Goal: Information Seeking & Learning: Learn about a topic

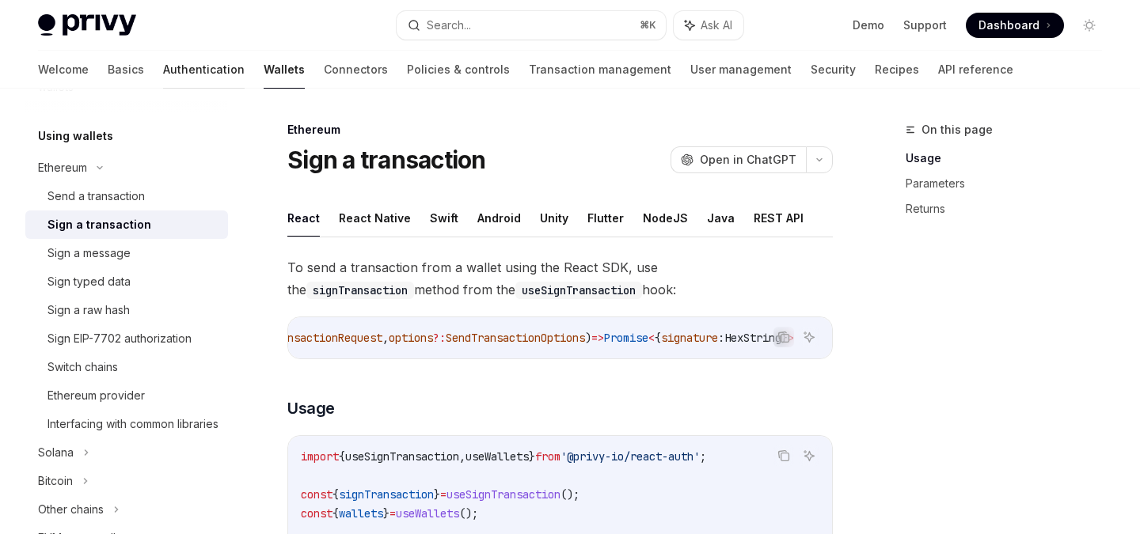
click at [163, 63] on link "Authentication" at bounding box center [204, 70] width 82 height 38
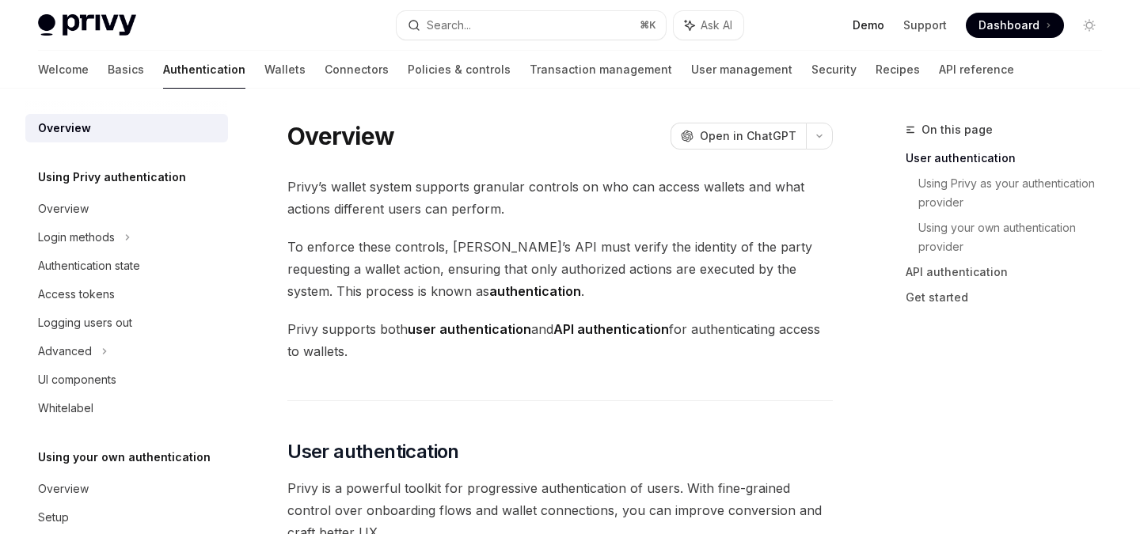
click at [871, 19] on link "Demo" at bounding box center [868, 25] width 32 height 16
click at [128, 243] on icon at bounding box center [127, 237] width 6 height 19
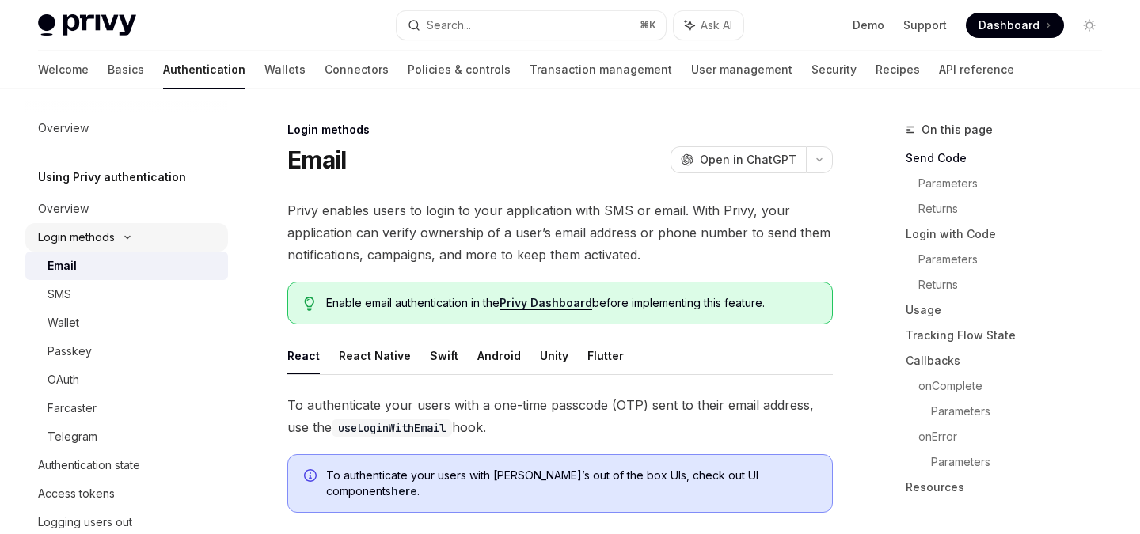
click at [109, 248] on div "Login methods" at bounding box center [126, 237] width 203 height 28
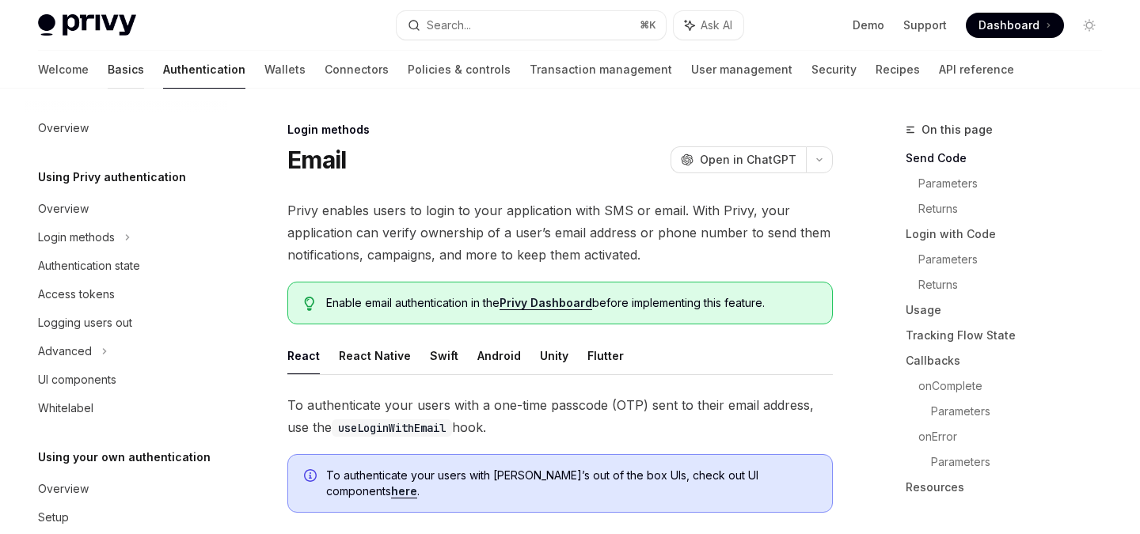
click at [108, 66] on link "Basics" at bounding box center [126, 70] width 36 height 38
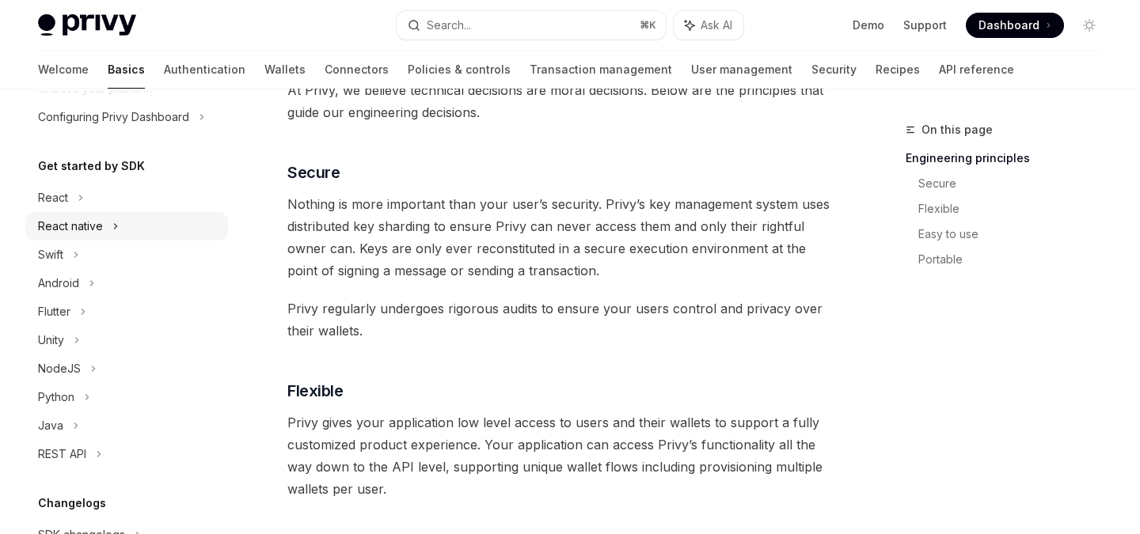
scroll to position [127, 0]
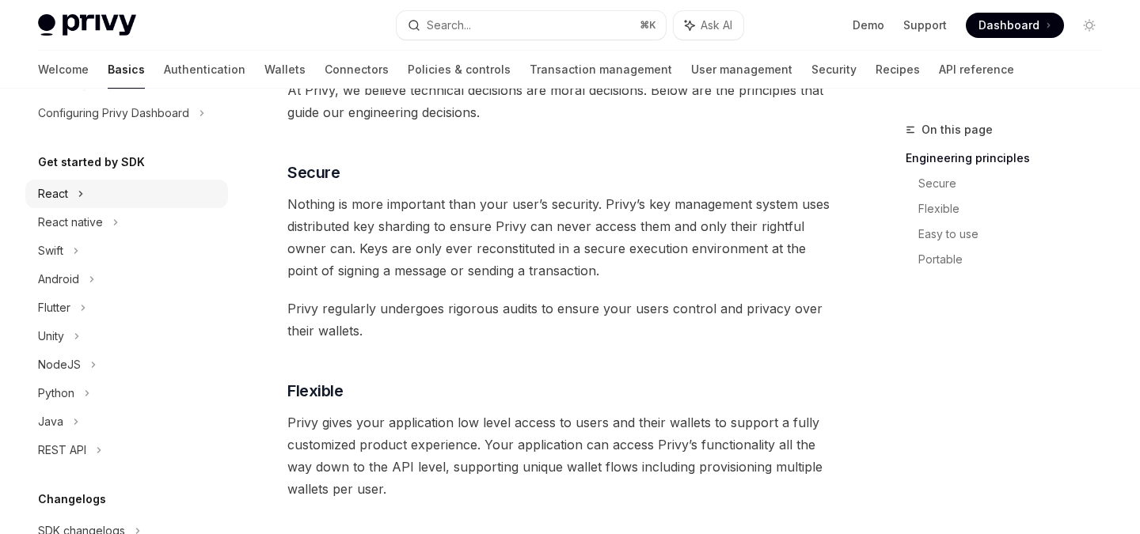
click at [89, 198] on div "React" at bounding box center [126, 194] width 203 height 28
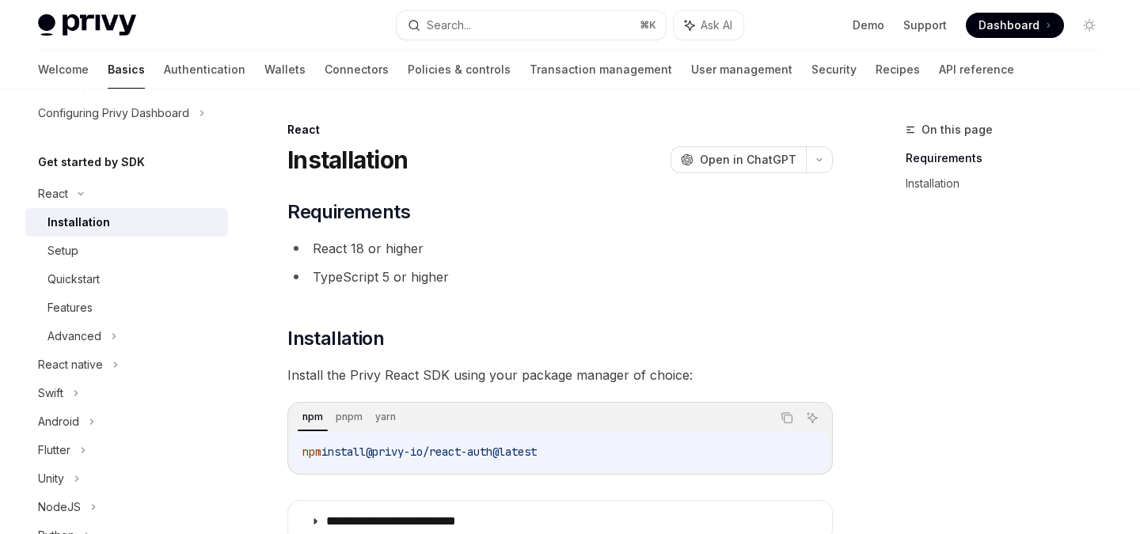
click at [82, 227] on div "Installation" at bounding box center [78, 222] width 63 height 19
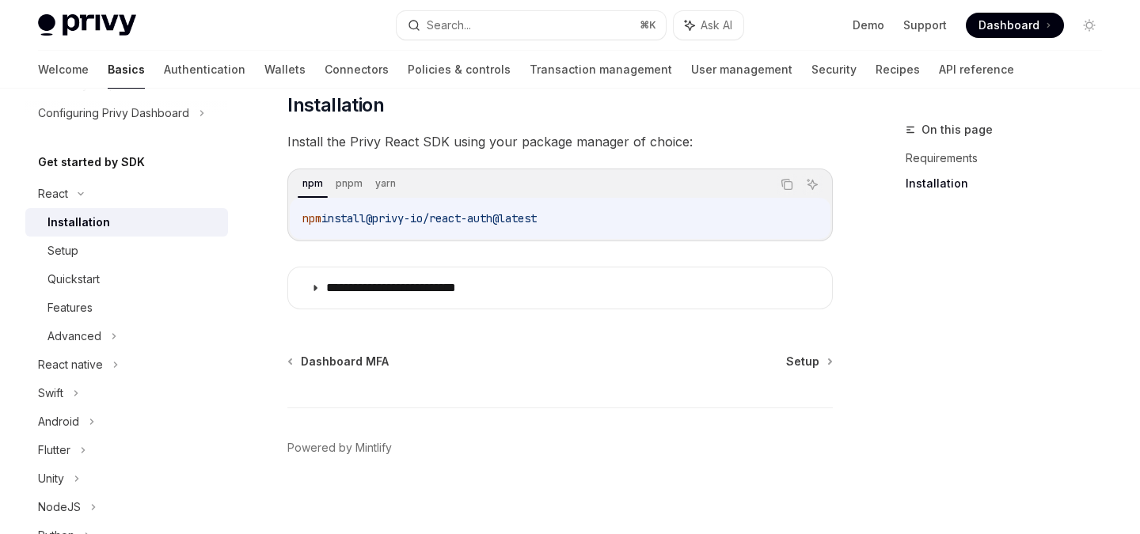
scroll to position [233, 0]
click at [76, 191] on icon at bounding box center [80, 194] width 19 height 6
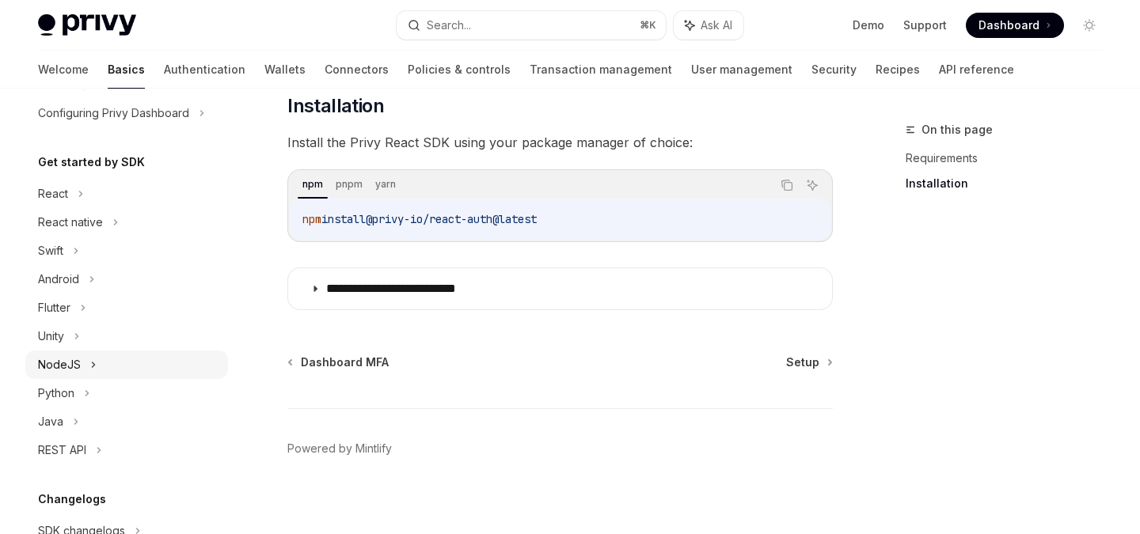
click at [75, 371] on div "NodeJS" at bounding box center [59, 364] width 43 height 19
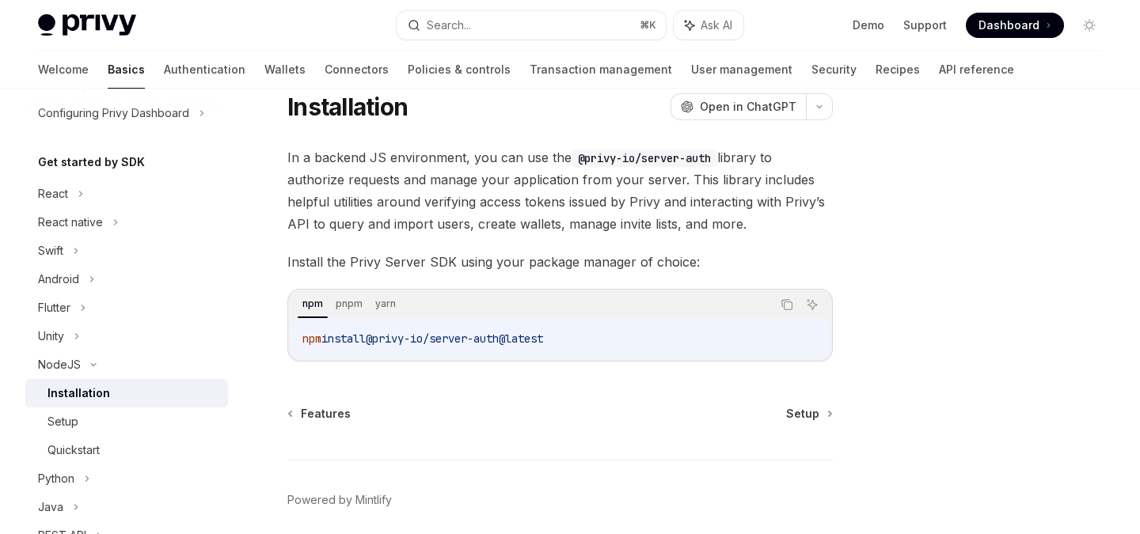
scroll to position [116, 0]
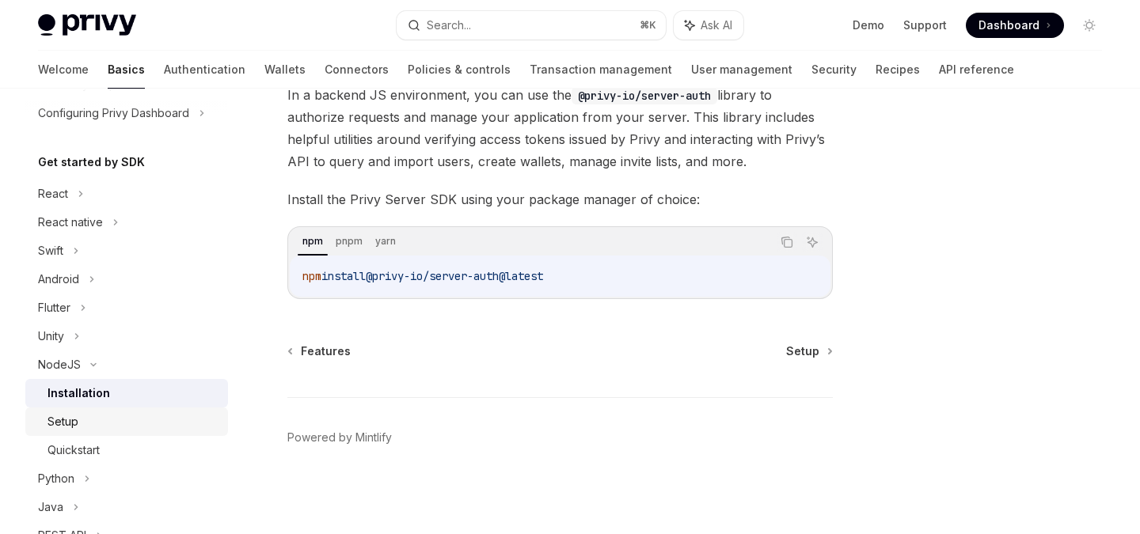
click at [109, 423] on div "Setup" at bounding box center [132, 421] width 171 height 19
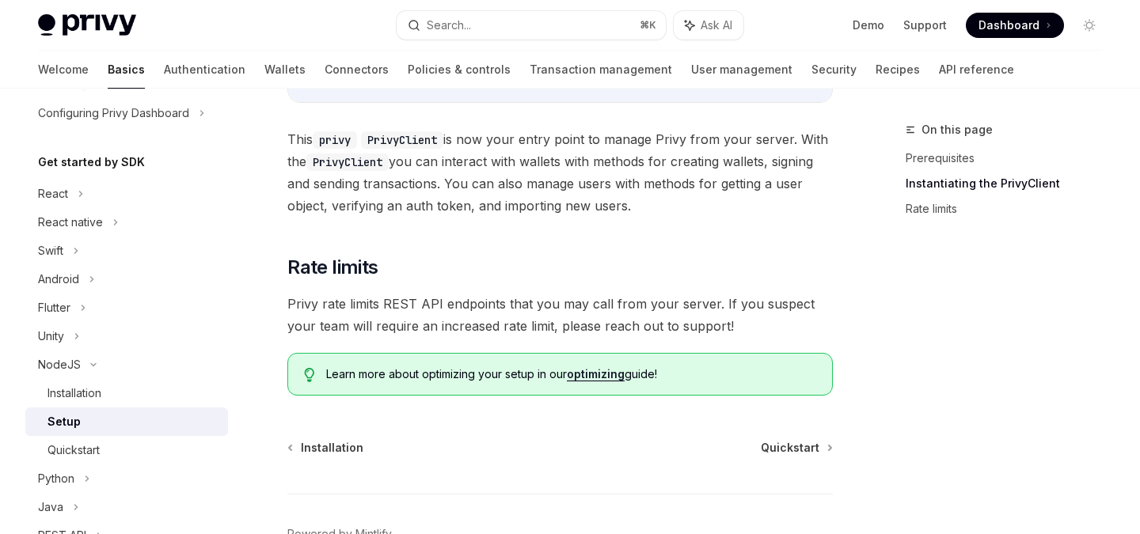
scroll to position [442, 0]
click at [67, 362] on div "NodeJS" at bounding box center [59, 364] width 43 height 19
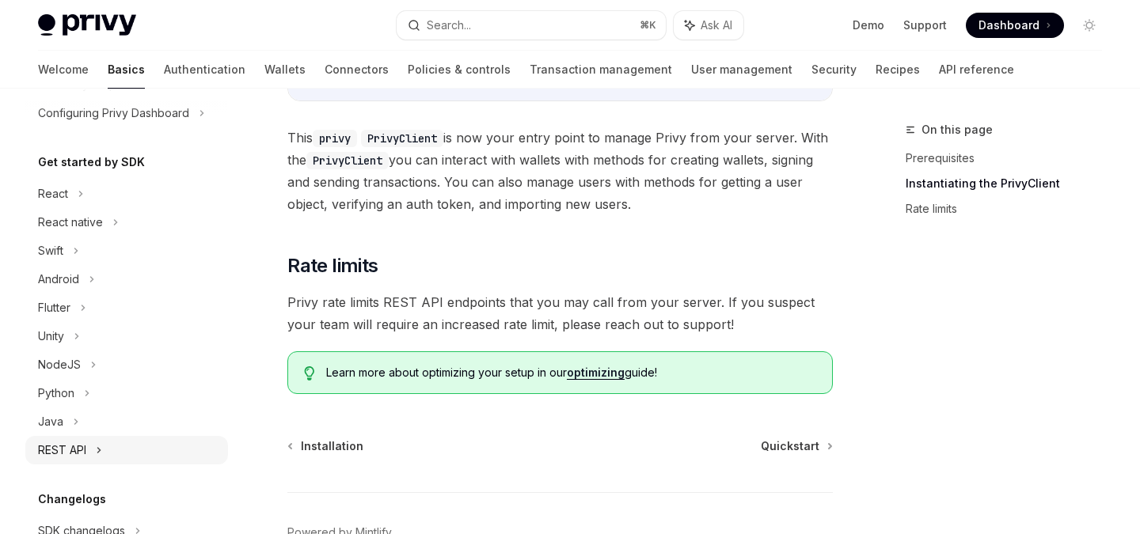
click at [69, 453] on div "REST API" at bounding box center [62, 450] width 48 height 19
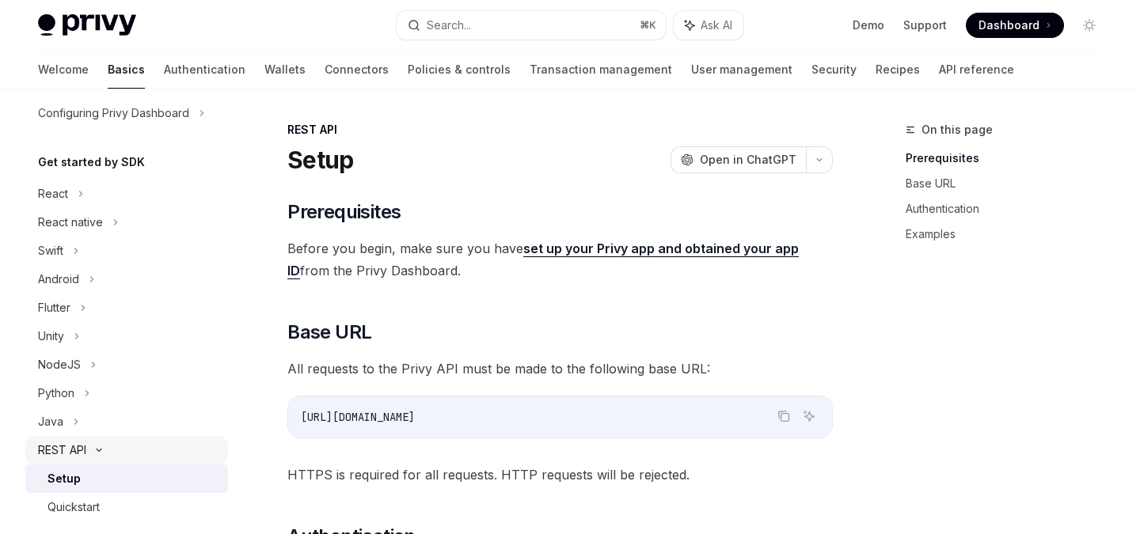
click at [69, 453] on div "REST API" at bounding box center [62, 450] width 48 height 19
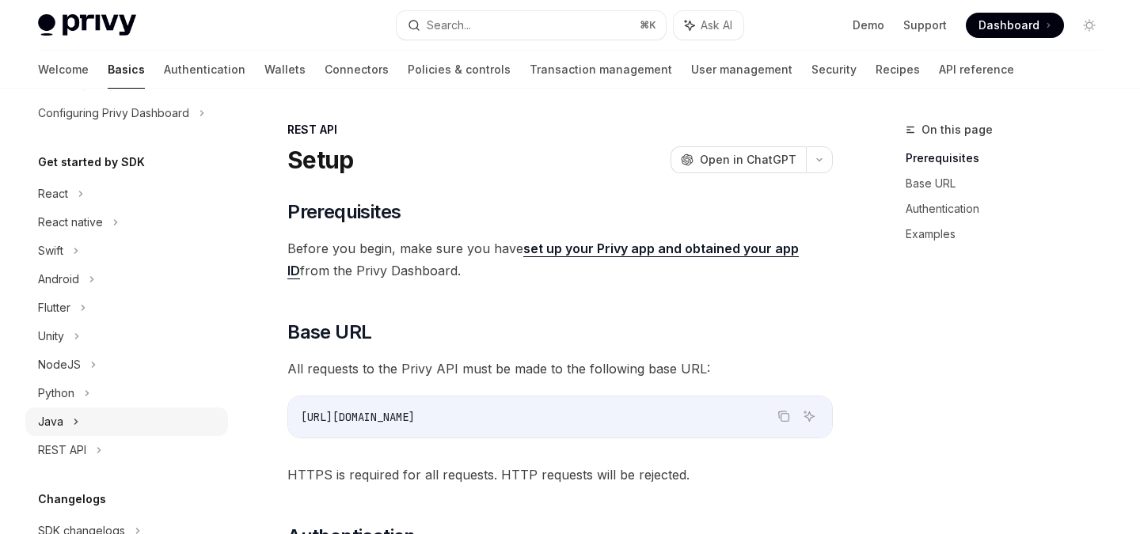
click at [78, 419] on icon at bounding box center [76, 421] width 6 height 19
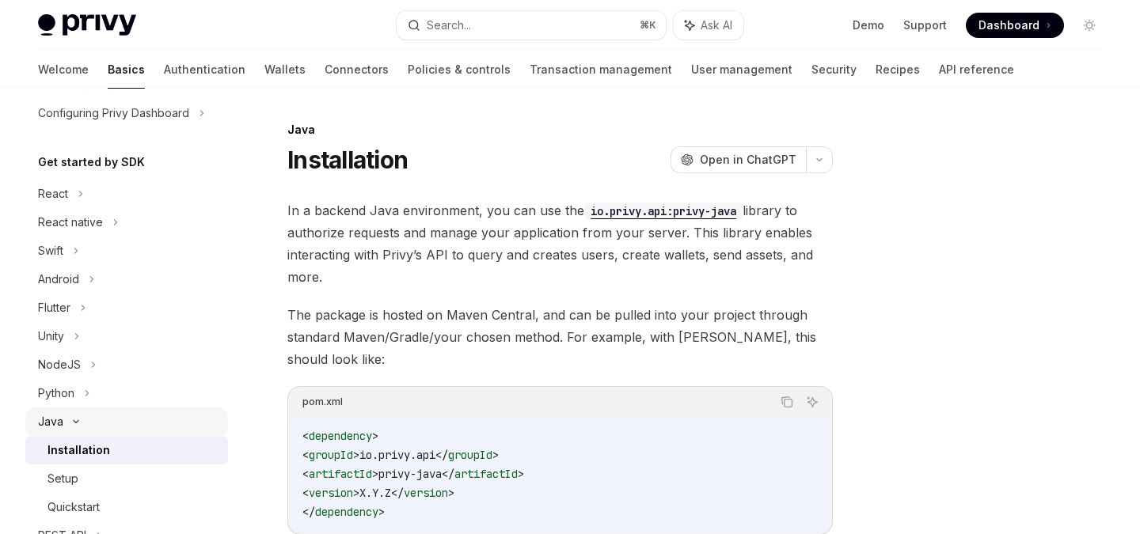
click at [78, 421] on icon at bounding box center [76, 422] width 5 height 2
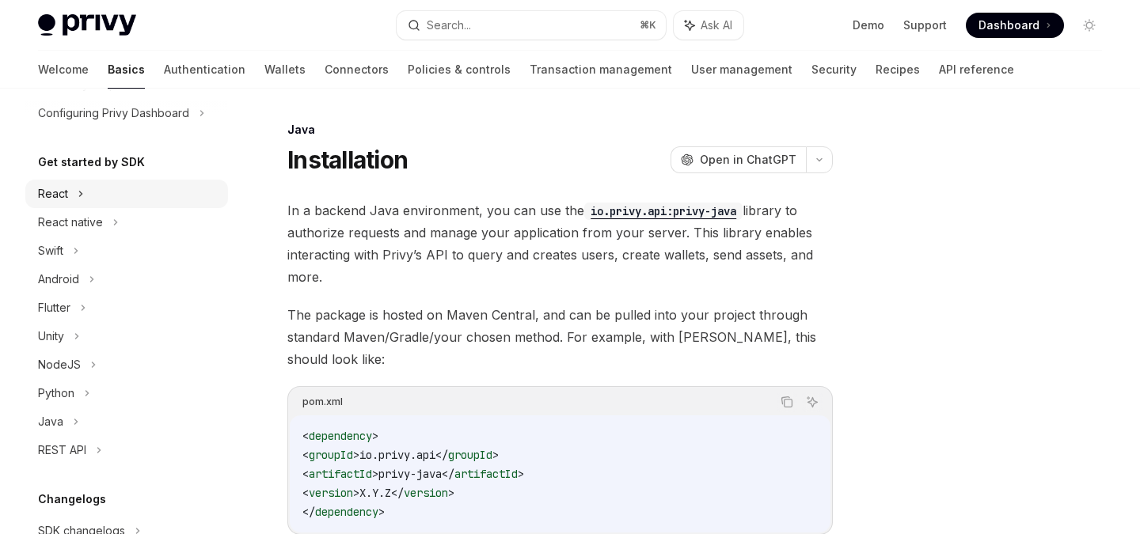
click at [97, 201] on div "React" at bounding box center [126, 194] width 203 height 28
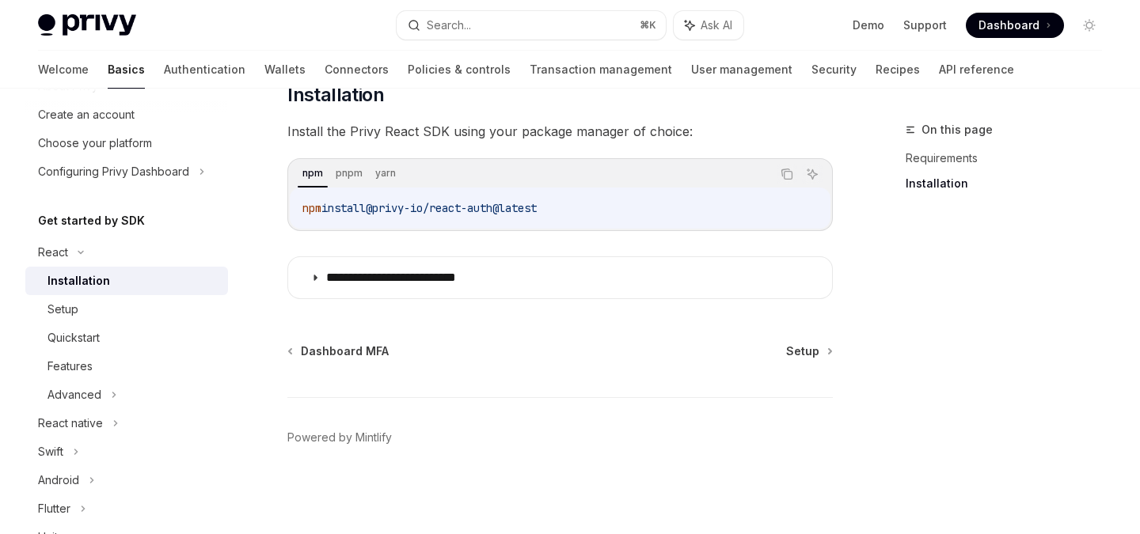
scroll to position [66, 0]
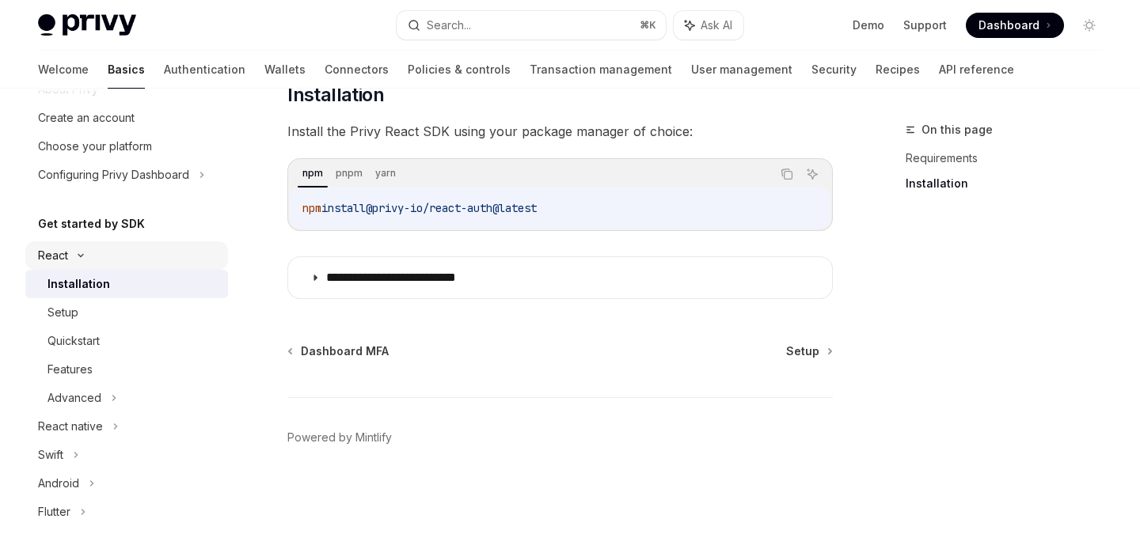
click at [76, 256] on icon at bounding box center [80, 255] width 19 height 6
click at [79, 286] on div "React native" at bounding box center [70, 284] width 65 height 19
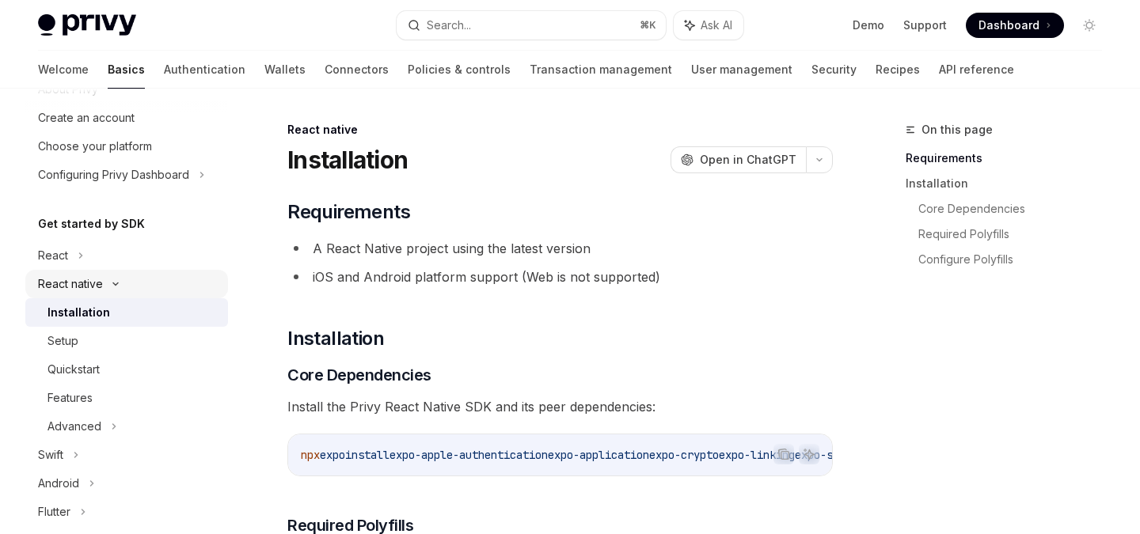
click at [103, 281] on div "React native" at bounding box center [126, 284] width 203 height 28
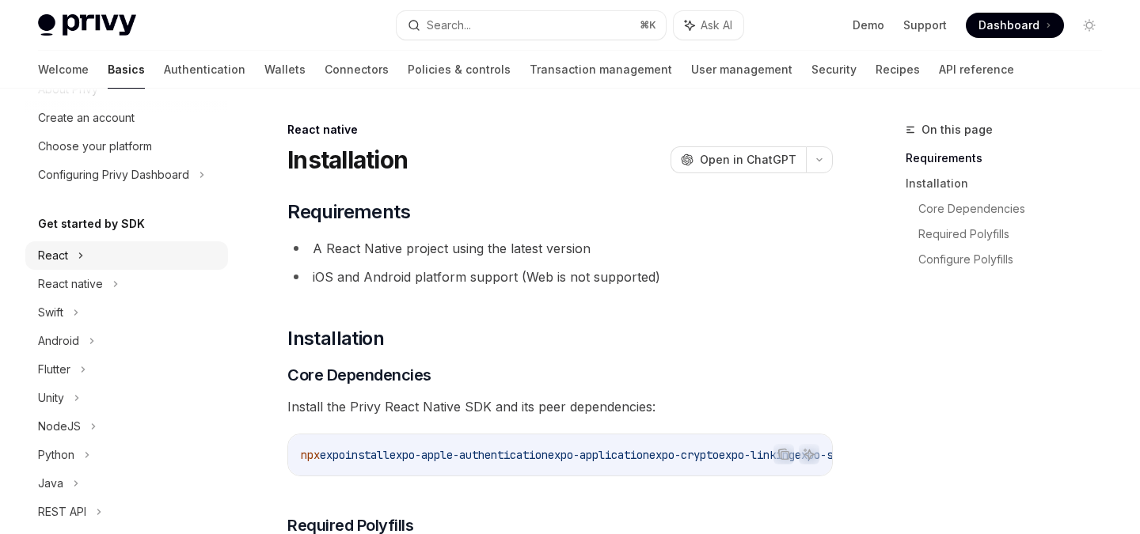
click at [84, 260] on div "React" at bounding box center [126, 255] width 203 height 28
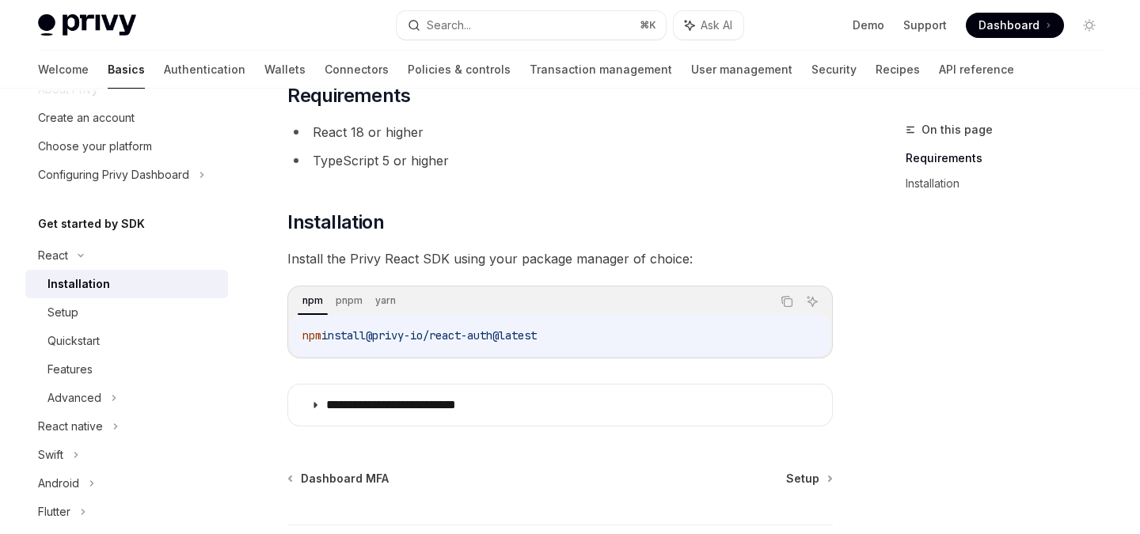
scroll to position [117, 0]
click at [94, 317] on div "Setup" at bounding box center [132, 312] width 171 height 19
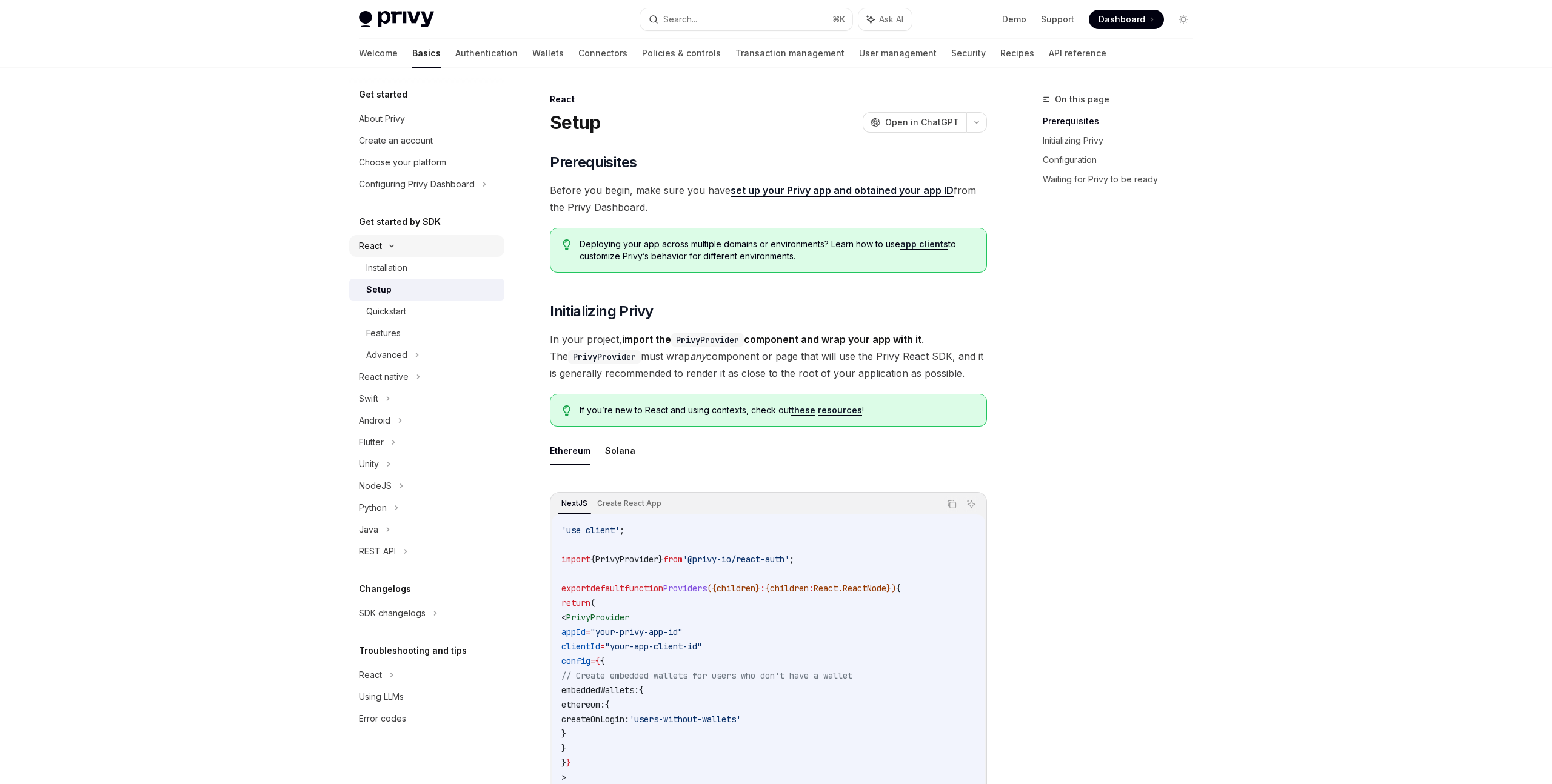
click at [388, 250] on div "React" at bounding box center [427, 246] width 156 height 21
click at [388, 377] on div "NodeJS" at bounding box center [375, 377] width 33 height 15
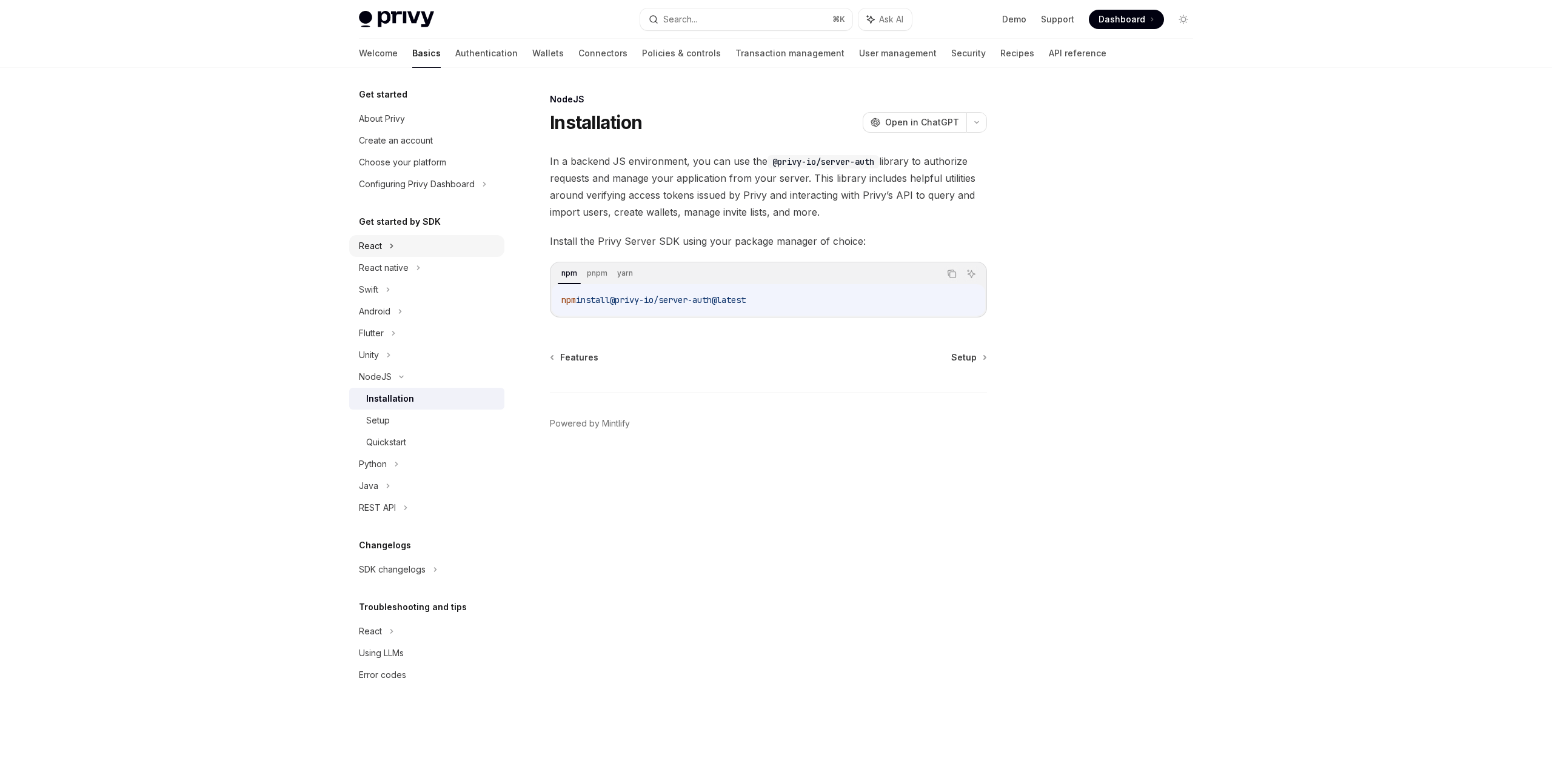
click at [401, 242] on div "React" at bounding box center [427, 246] width 156 height 21
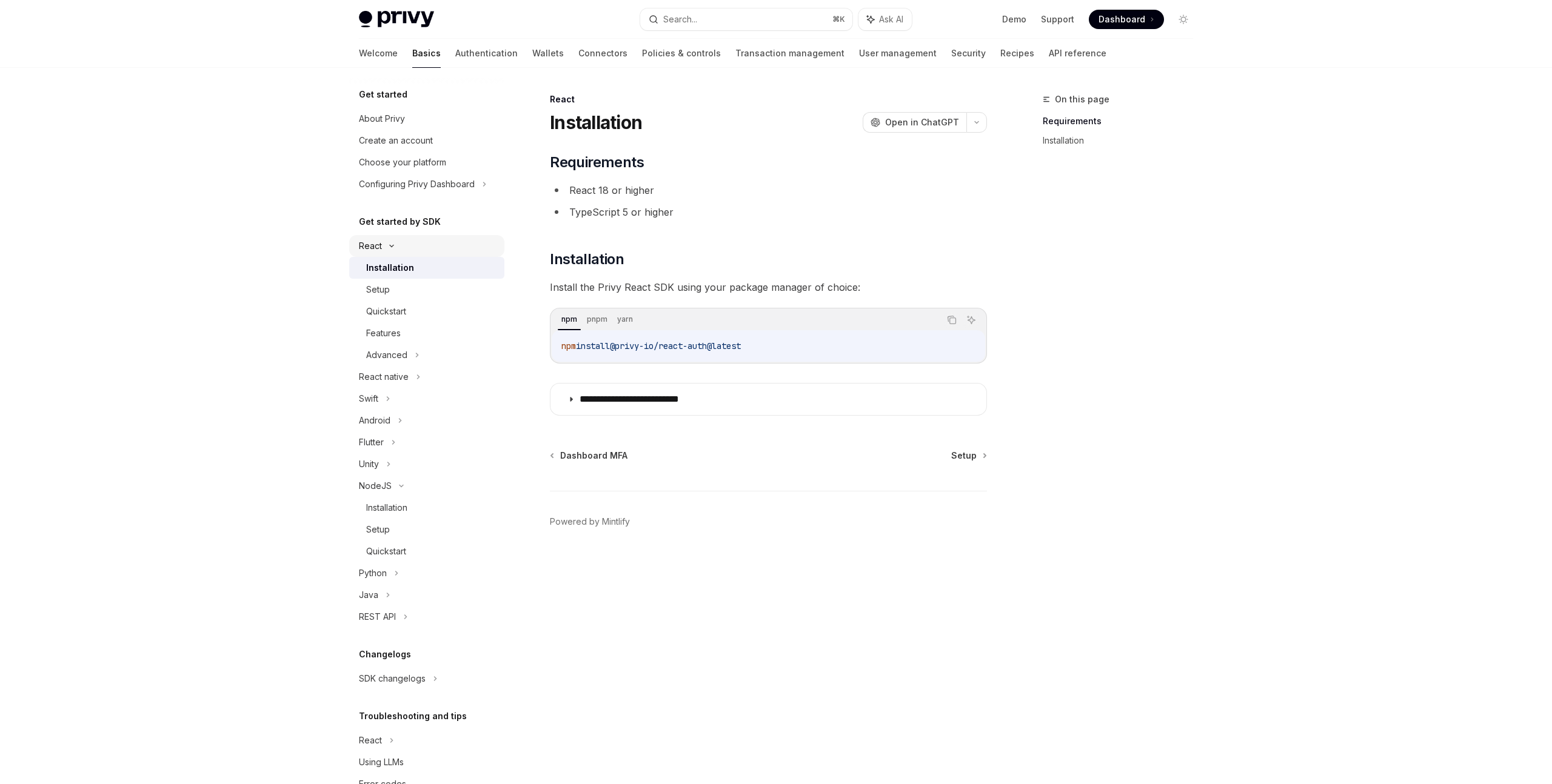
click at [379, 244] on div "React" at bounding box center [370, 246] width 23 height 15
click at [371, 266] on div "React native" at bounding box center [383, 267] width 50 height 15
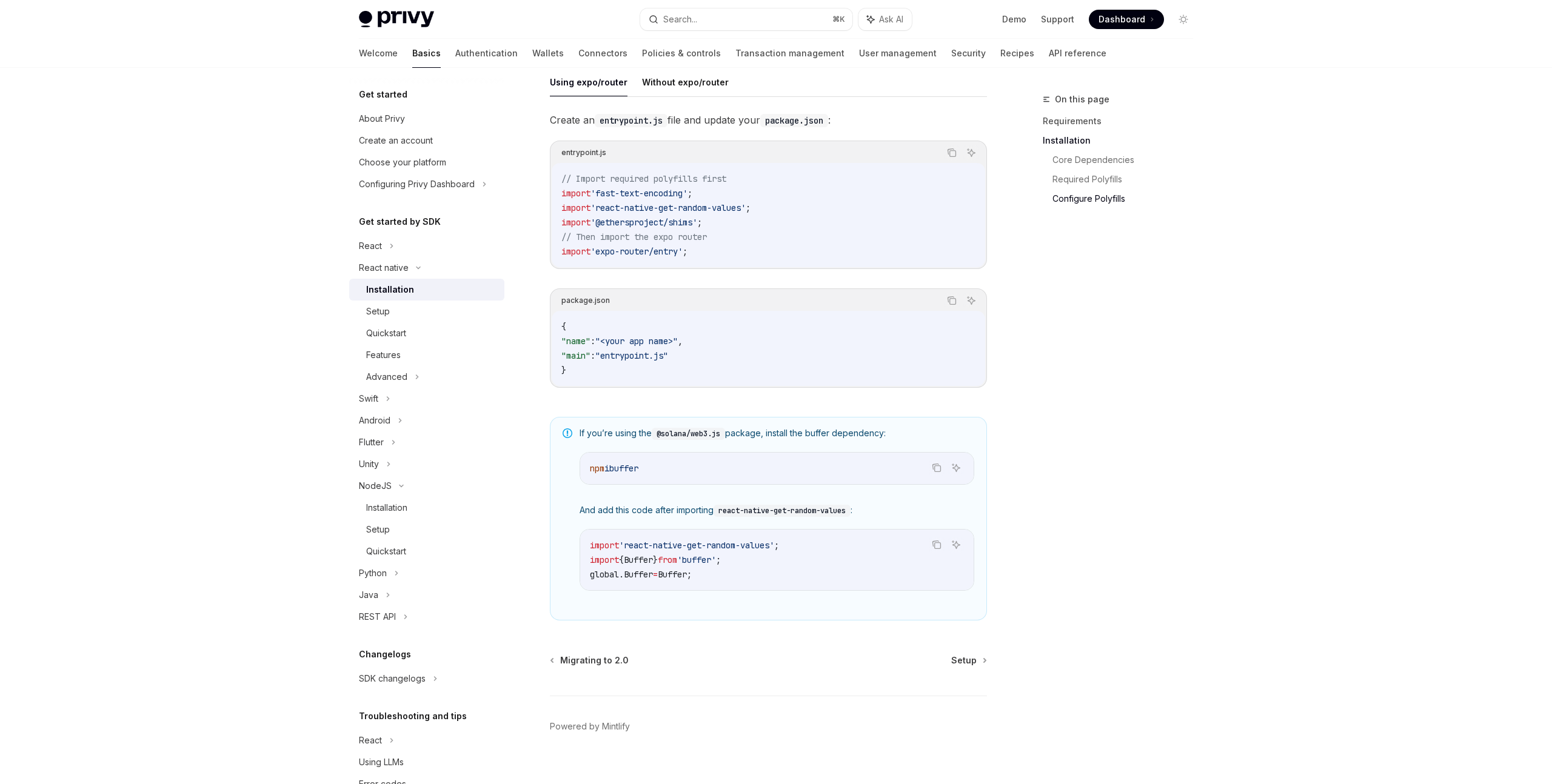
scroll to position [603, 0]
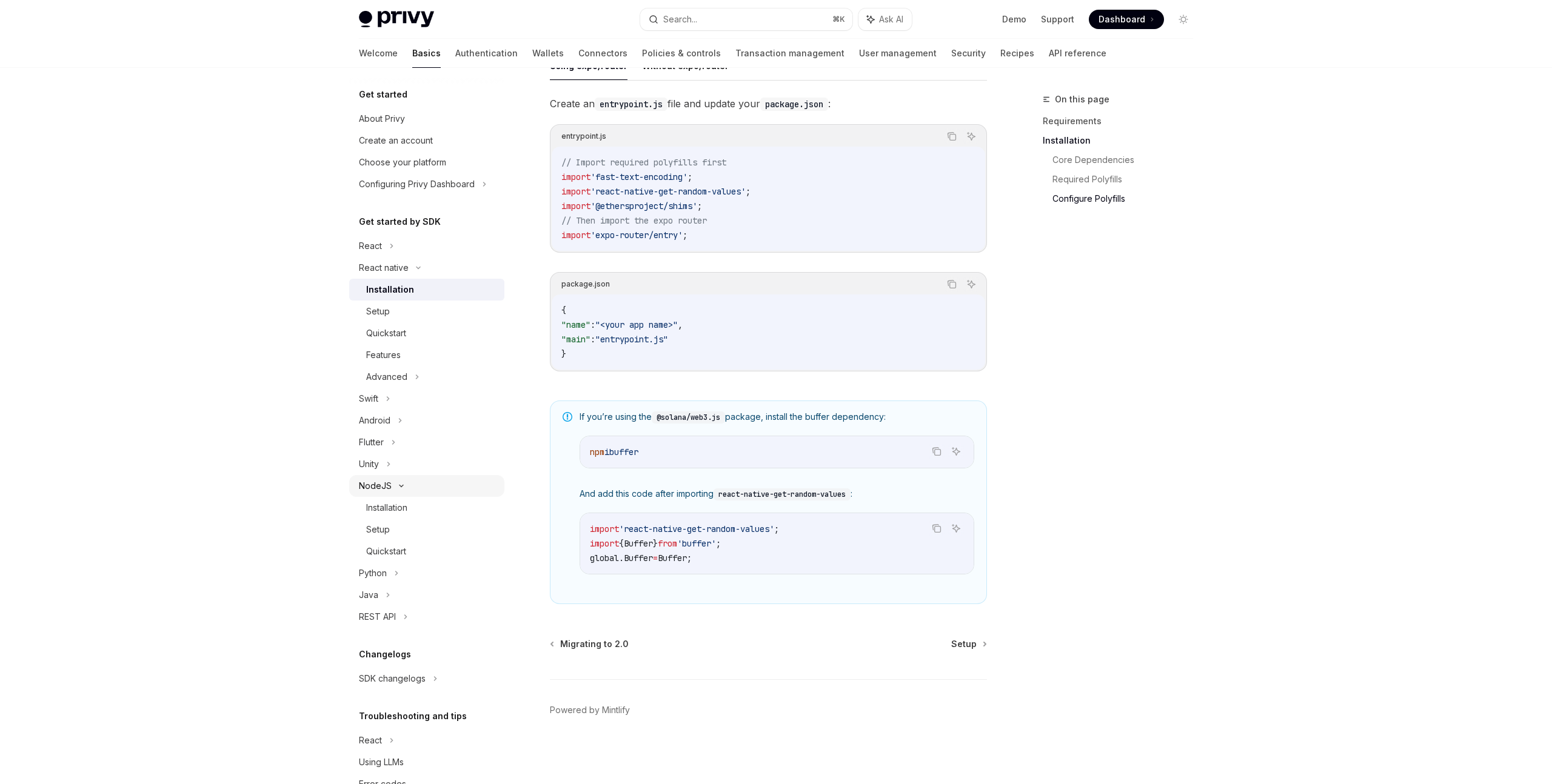
click at [395, 408] on div "NodeJS" at bounding box center [427, 485] width 156 height 21
click at [394, 408] on div "REST API" at bounding box center [377, 551] width 37 height 15
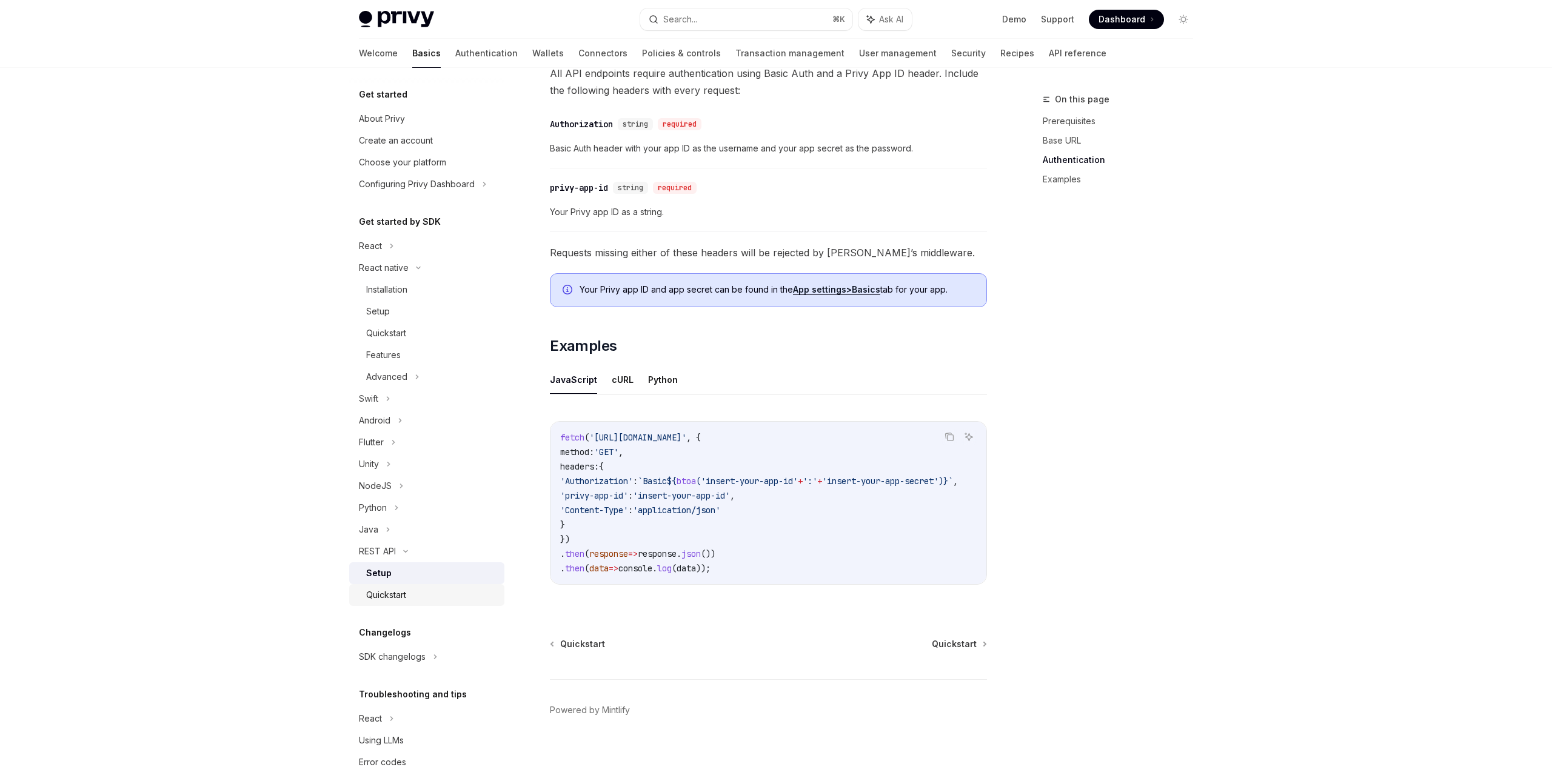
click at [390, 408] on div "Quickstart" at bounding box center [386, 595] width 40 height 15
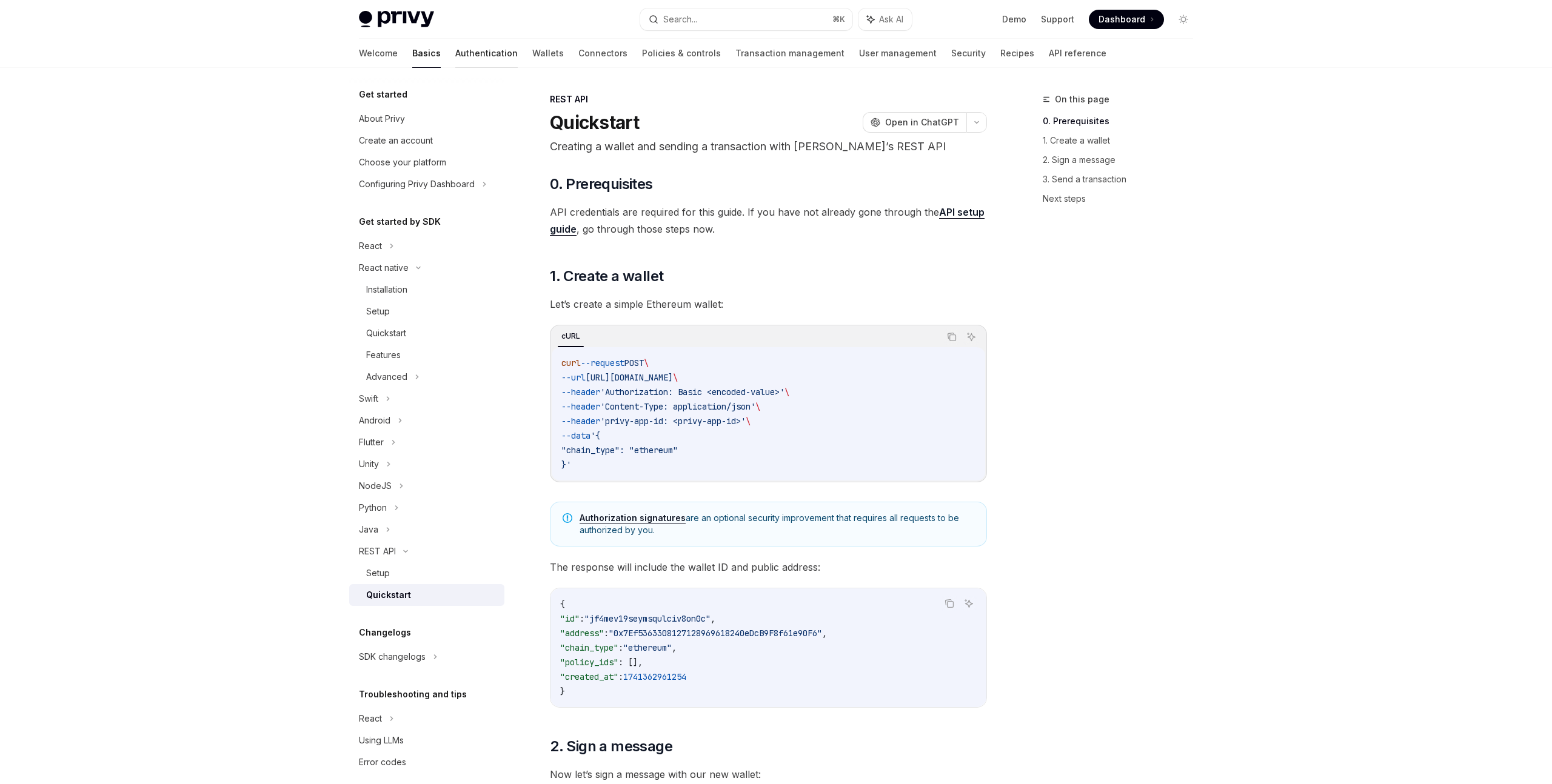
click at [455, 57] on link "Authentication" at bounding box center [486, 54] width 63 height 29
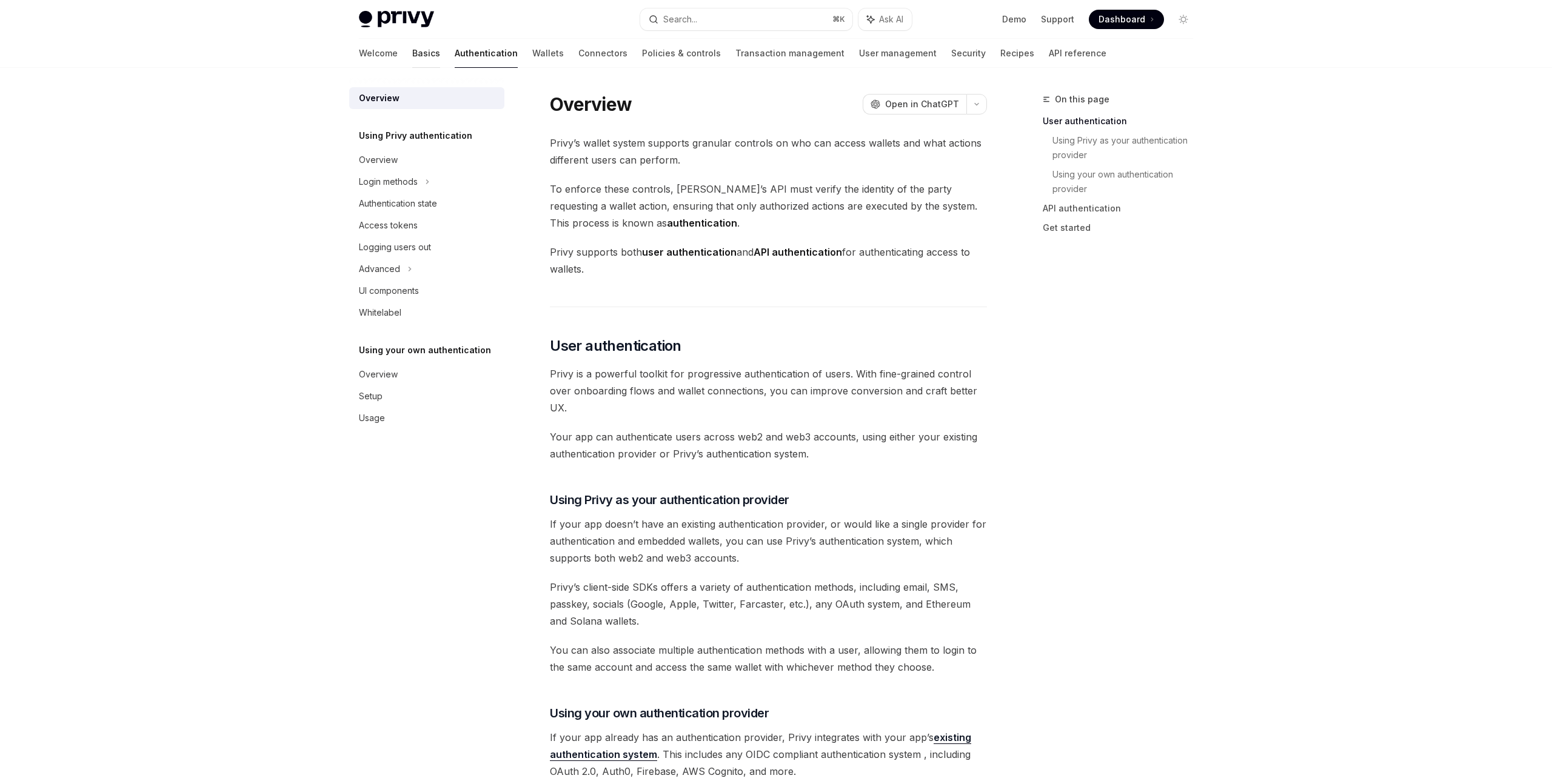
click at [412, 51] on link "Basics" at bounding box center [426, 54] width 28 height 29
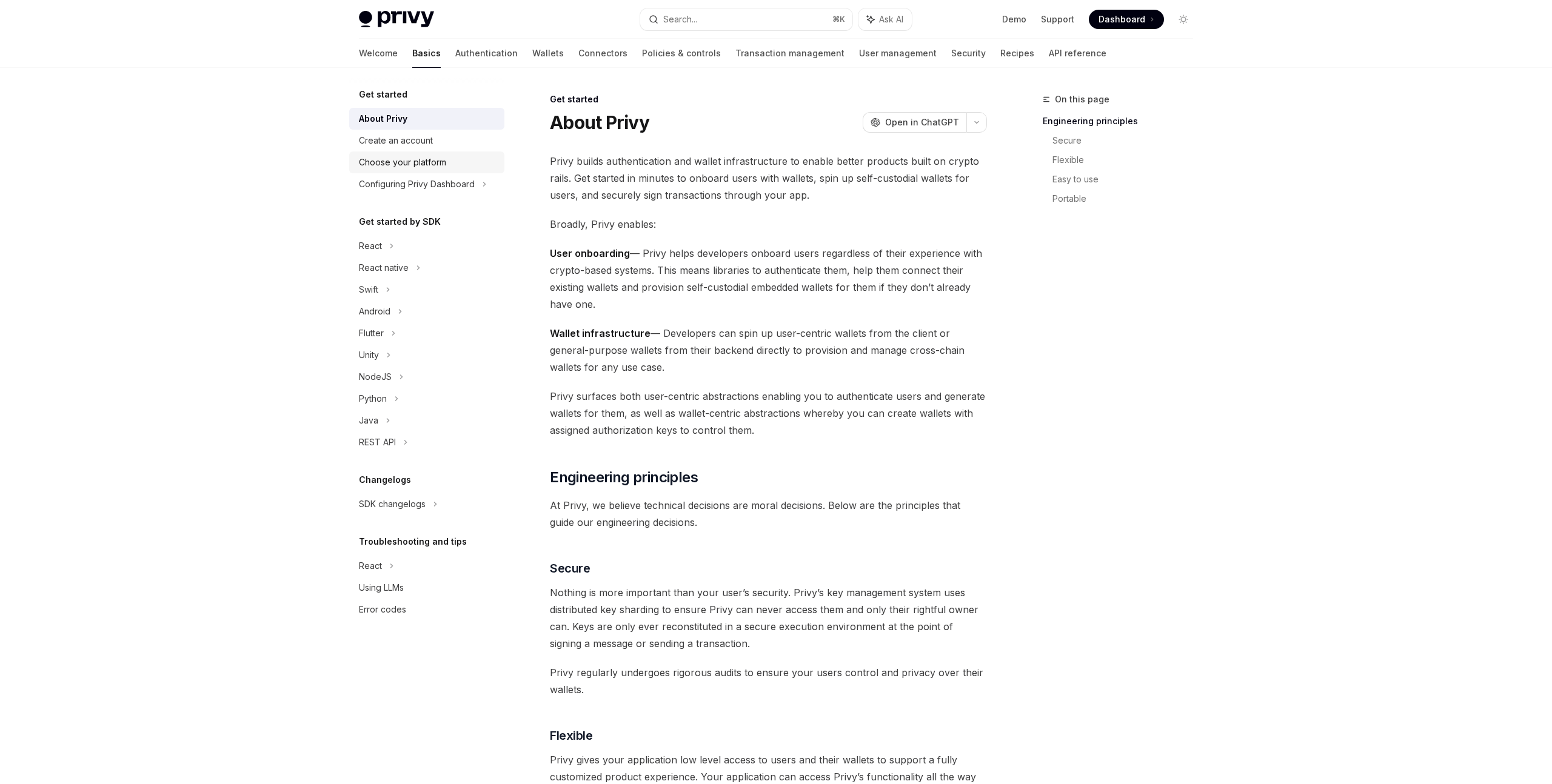
click at [394, 165] on div "Choose your platform" at bounding box center [402, 162] width 87 height 15
type textarea "*"
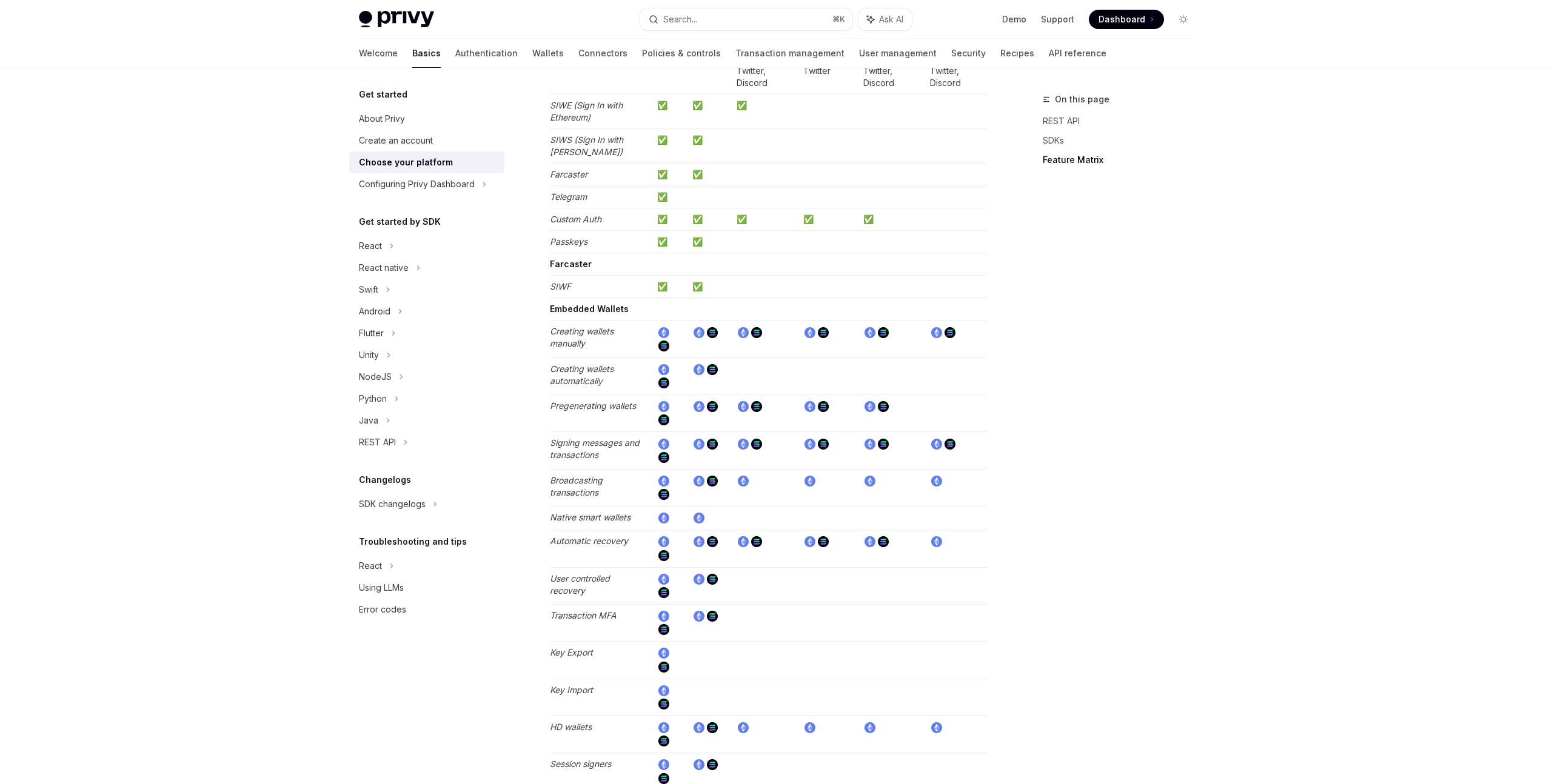
scroll to position [1578, 0]
